Goal: Task Accomplishment & Management: Use online tool/utility

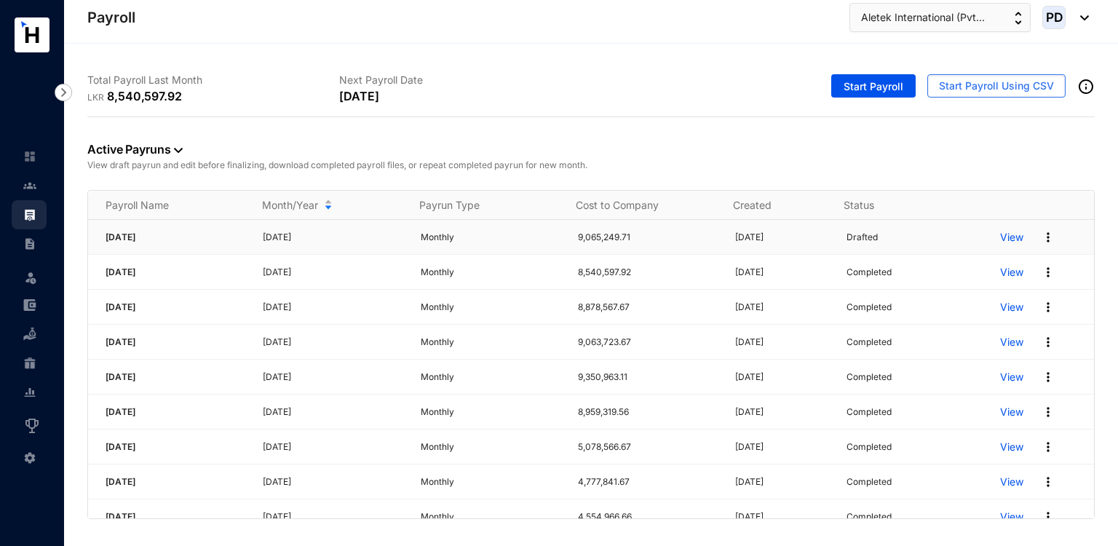
click at [1000, 239] on p "View" at bounding box center [1011, 237] width 23 height 15
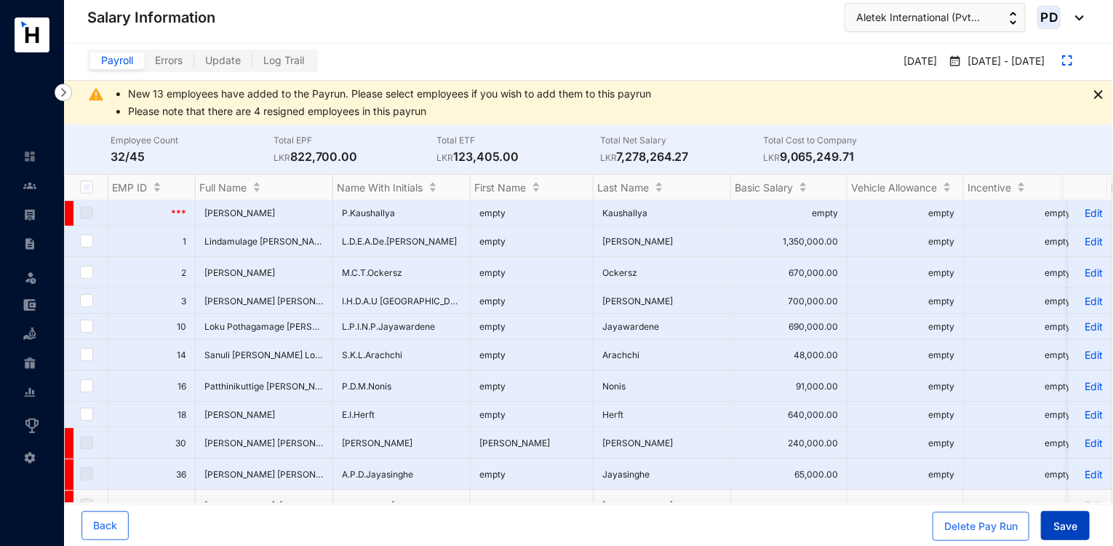
click at [1062, 522] on span "Save" at bounding box center [1066, 526] width 24 height 15
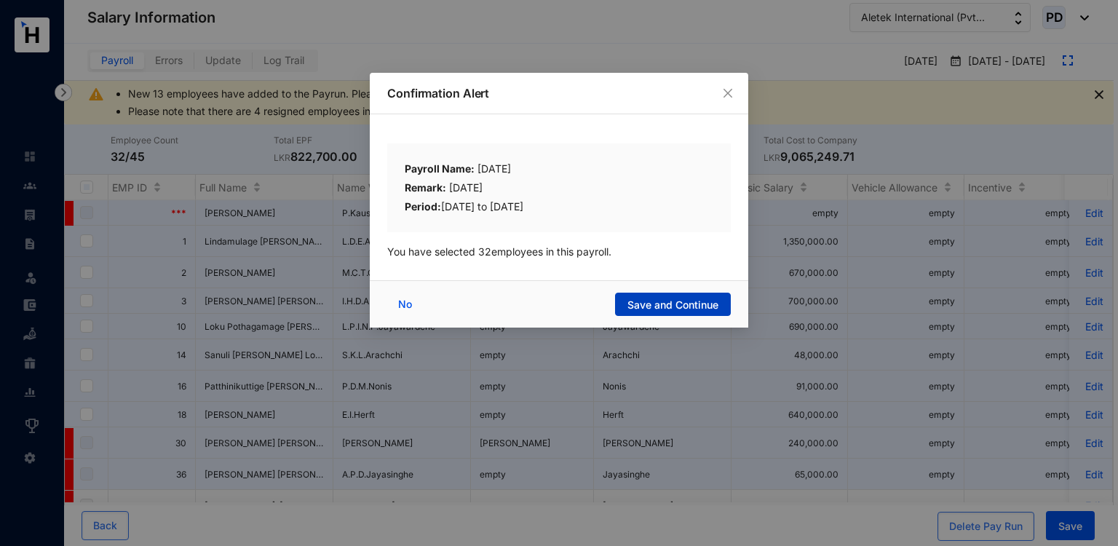
click at [643, 296] on button "Save and Continue" at bounding box center [673, 303] width 116 height 23
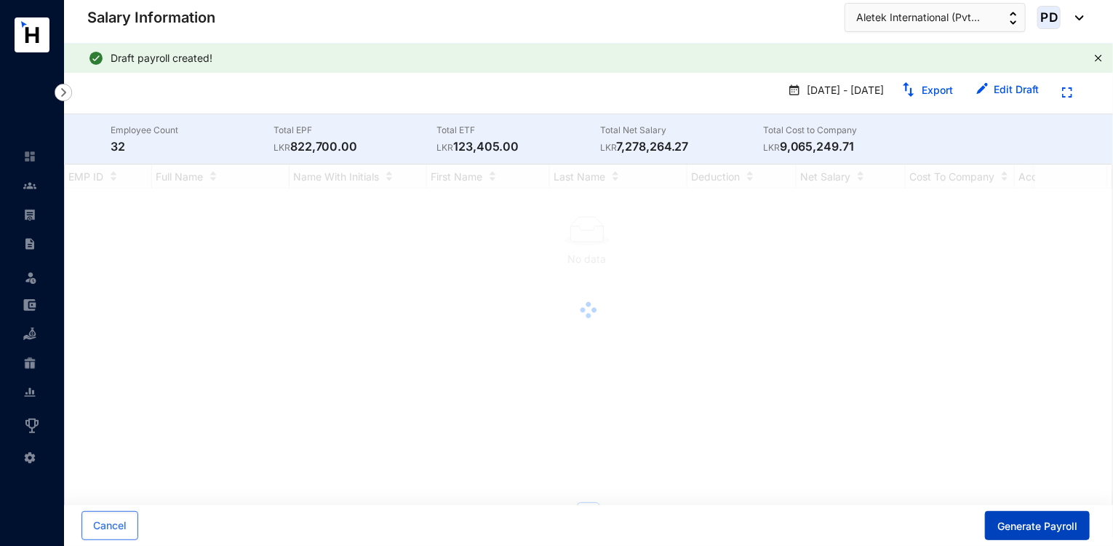
click at [1013, 517] on button "Generate Payroll" at bounding box center [1037, 525] width 105 height 29
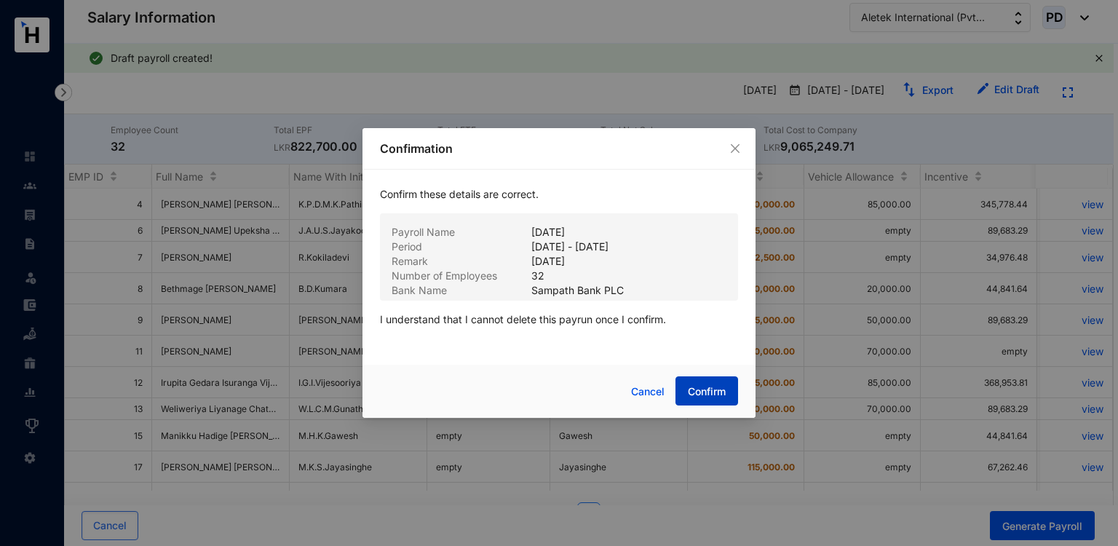
click at [709, 391] on span "Confirm" at bounding box center [707, 391] width 38 height 15
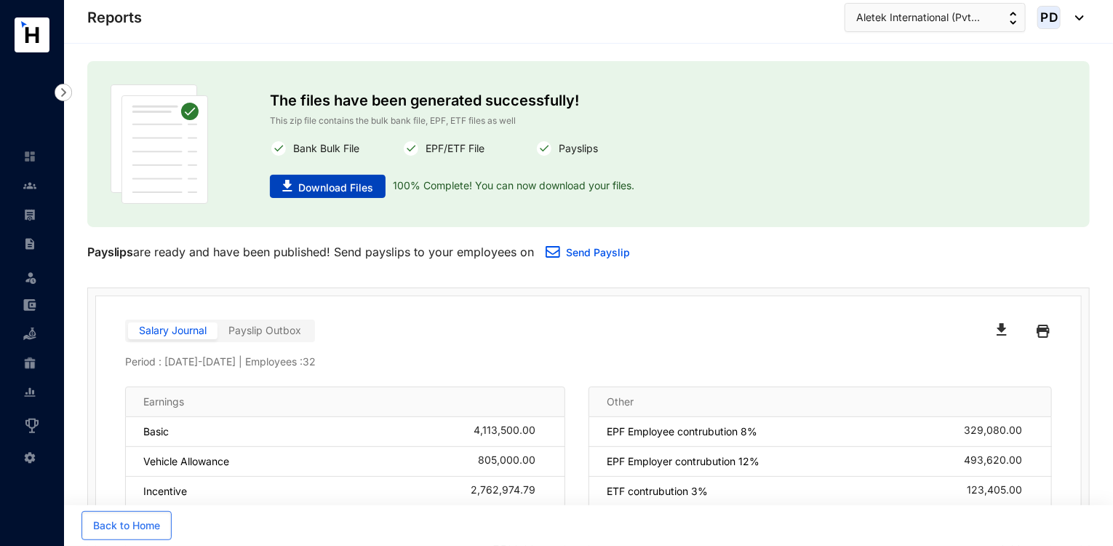
click at [356, 181] on span "Download Files" at bounding box center [335, 187] width 75 height 15
click at [883, 15] on span "Aletek International (Pvt..." at bounding box center [918, 17] width 124 height 16
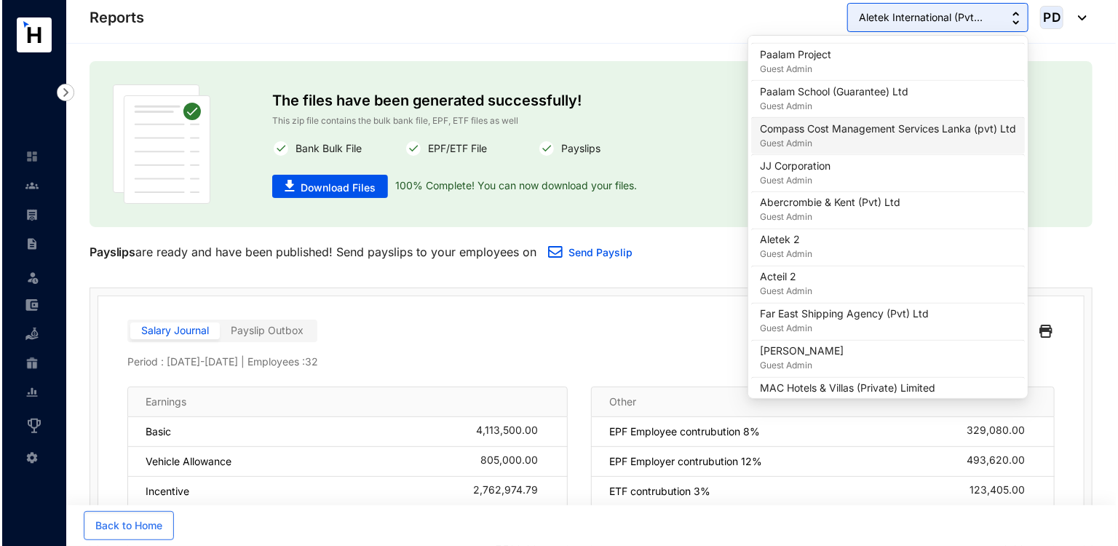
scroll to position [1241, 0]
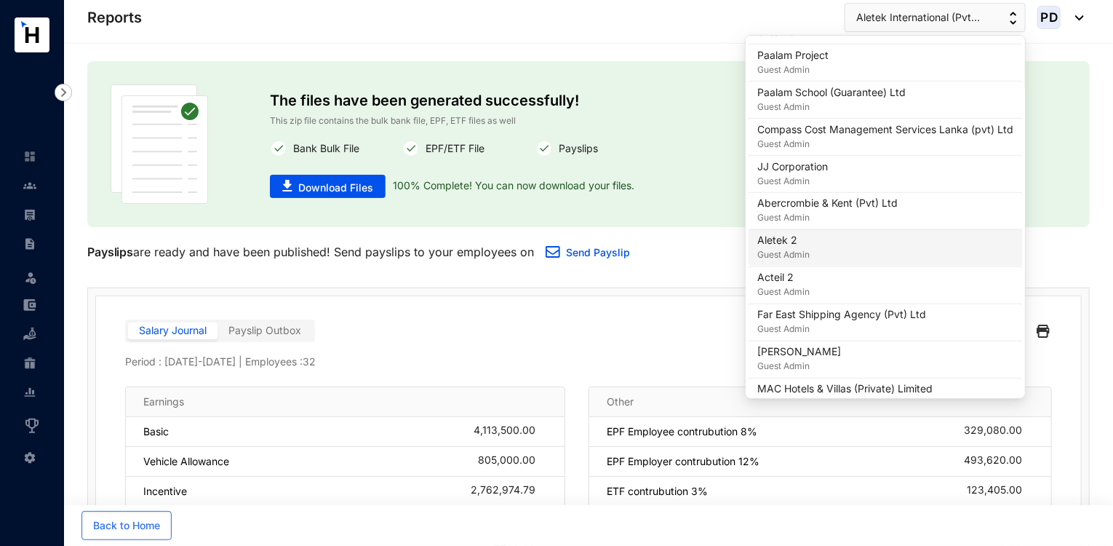
click at [851, 252] on div "Aletek 2 Guest Admin" at bounding box center [885, 248] width 256 height 29
